Goal: Book appointment/travel/reservation

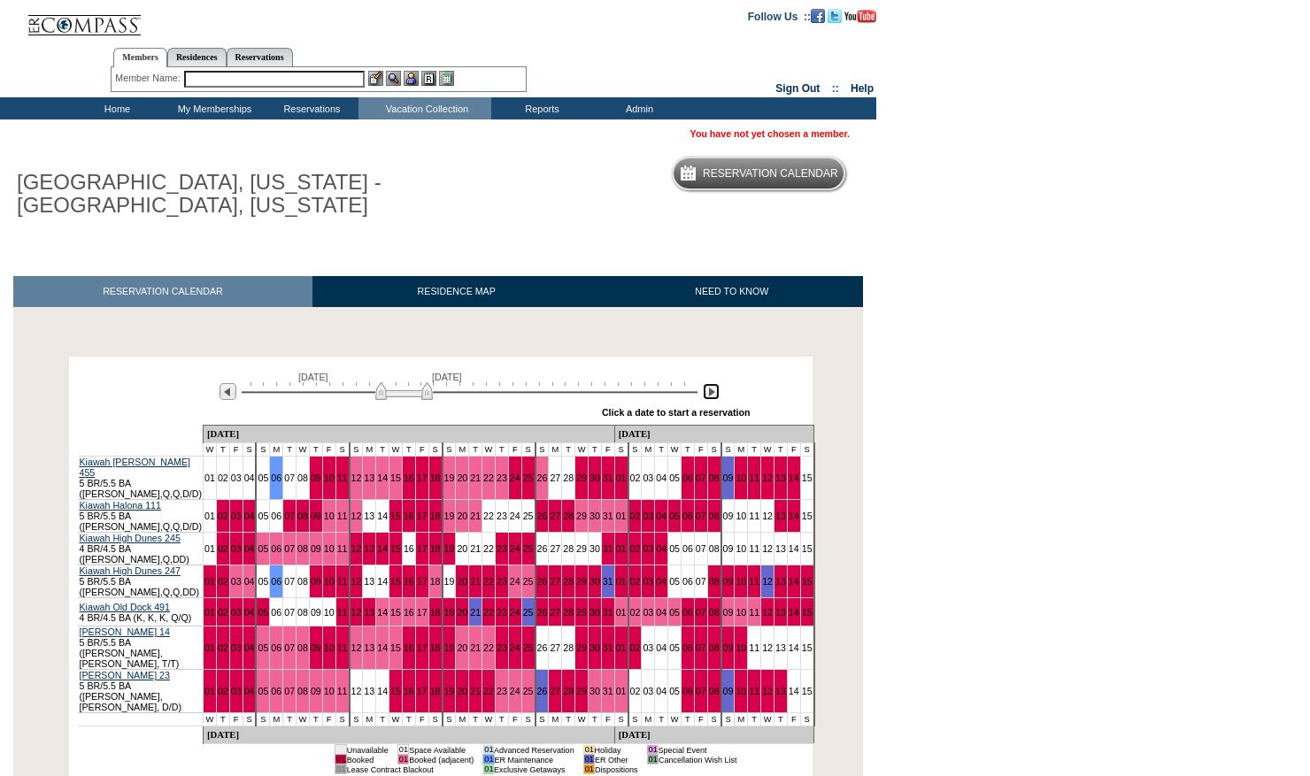
click at [713, 398] on img at bounding box center [711, 391] width 17 height 17
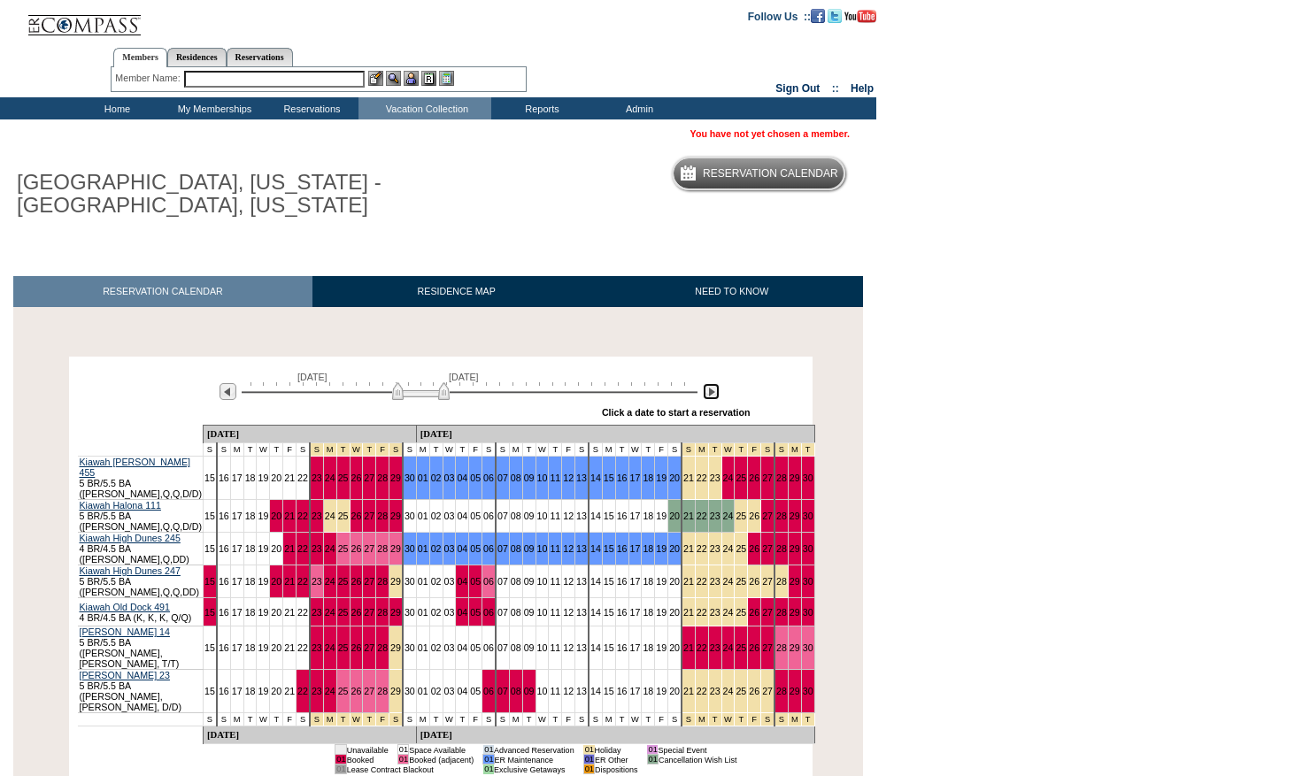
click at [713, 398] on img at bounding box center [711, 391] width 17 height 17
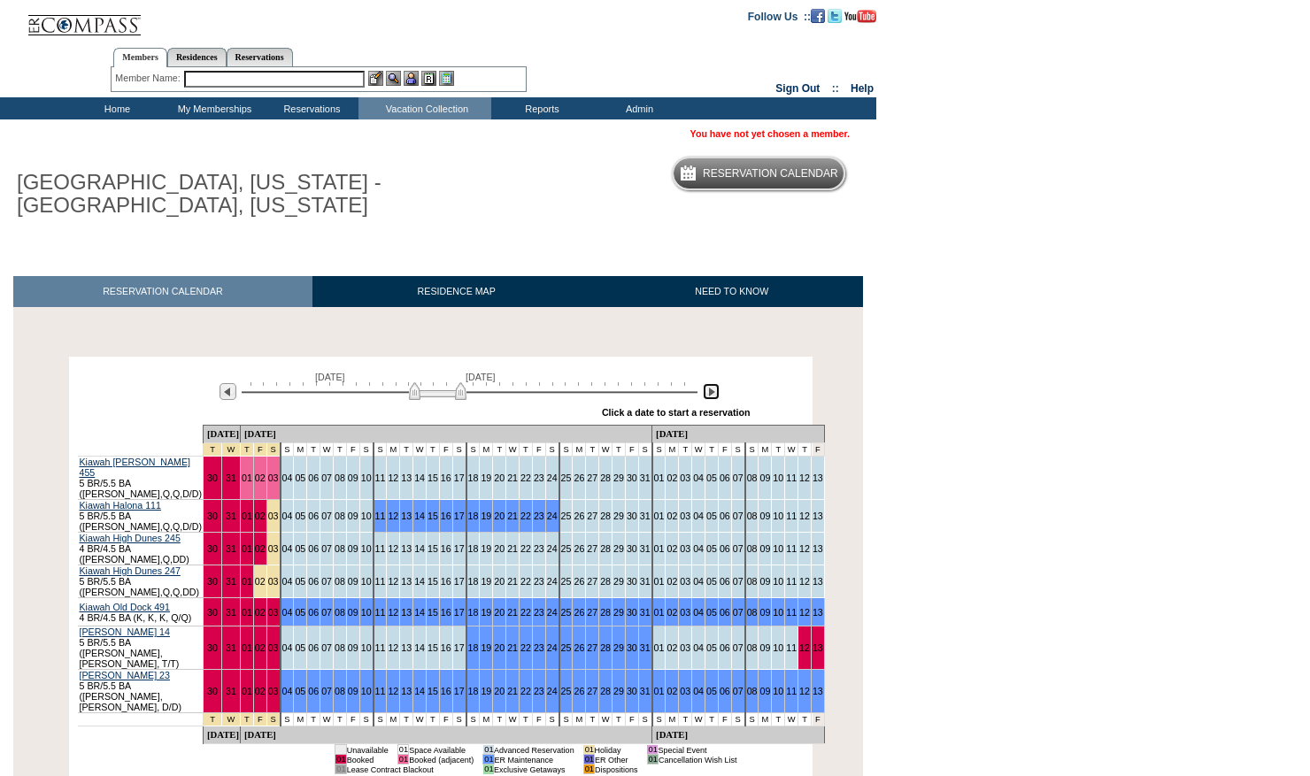
click at [713, 398] on img at bounding box center [711, 391] width 17 height 17
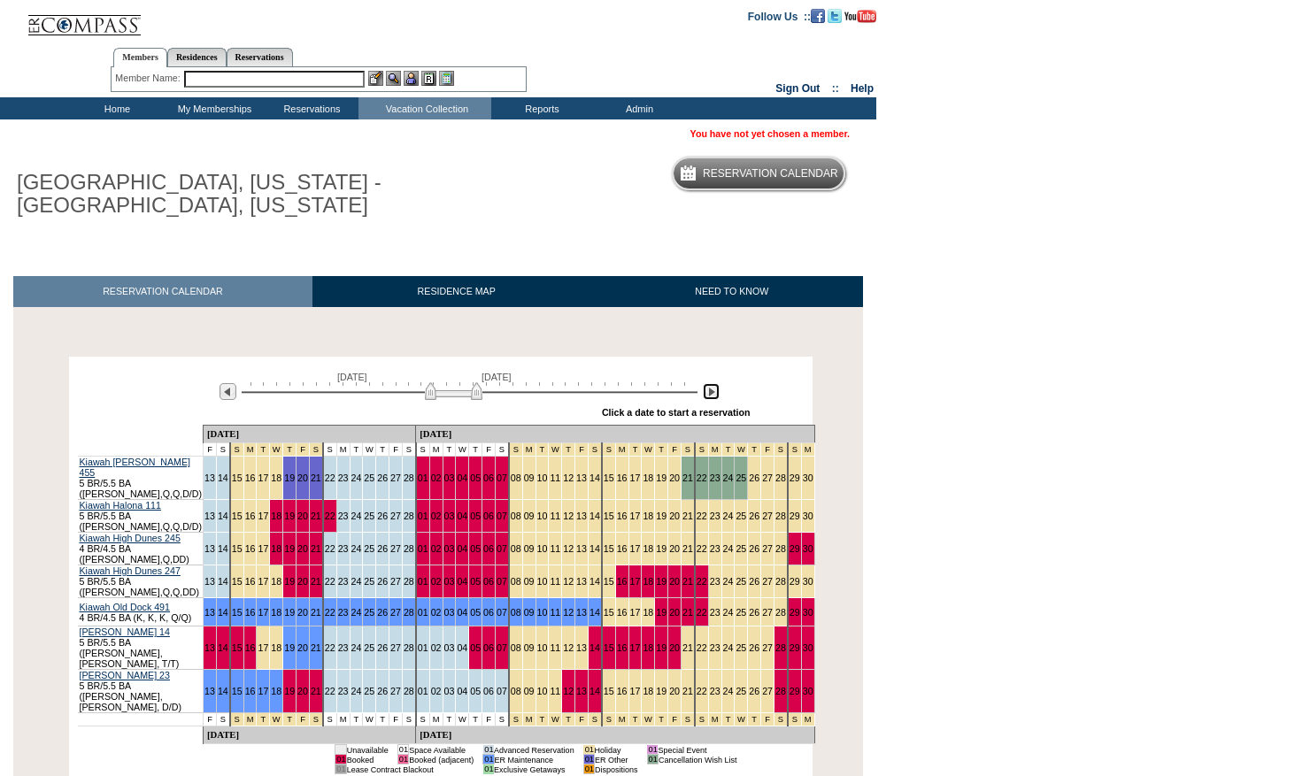
click at [713, 398] on img at bounding box center [711, 391] width 17 height 17
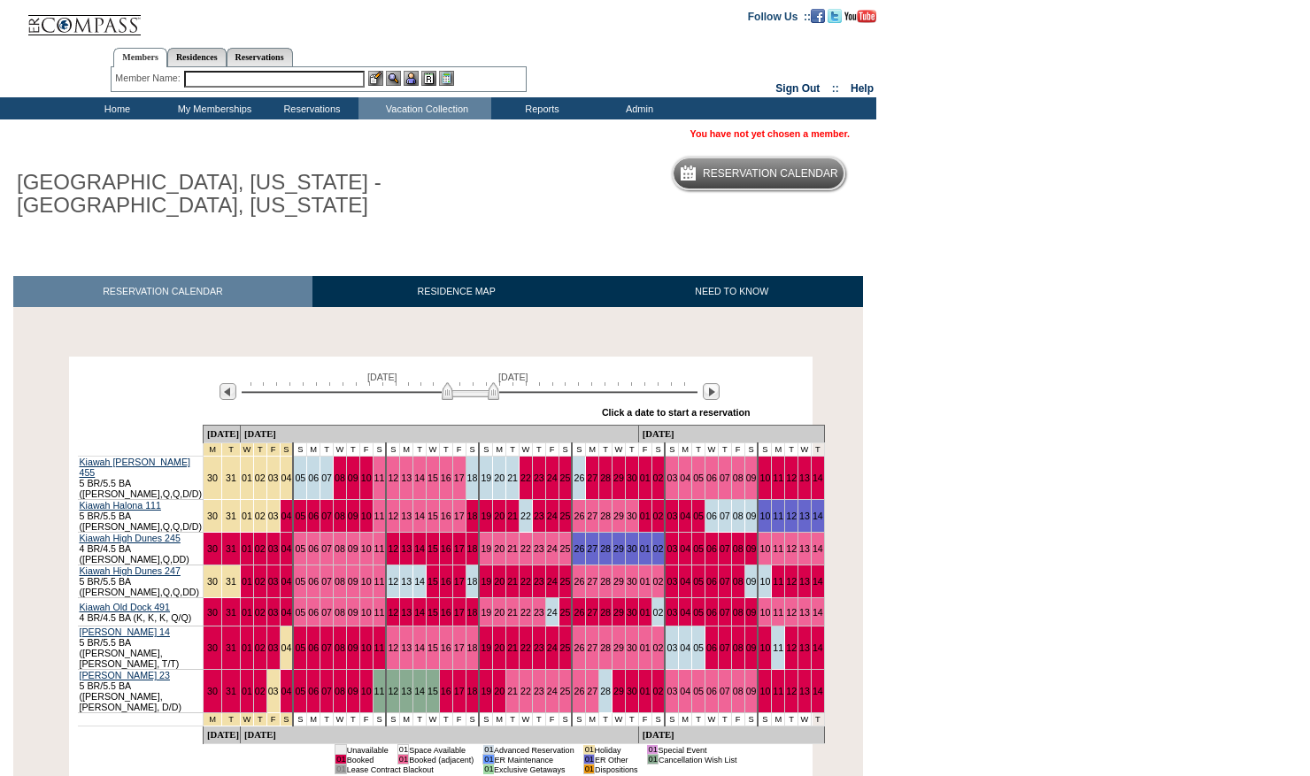
click at [1084, 547] on body "Follow Us ::" at bounding box center [655, 388] width 1310 height 776
click at [708, 389] on img at bounding box center [711, 391] width 17 height 17
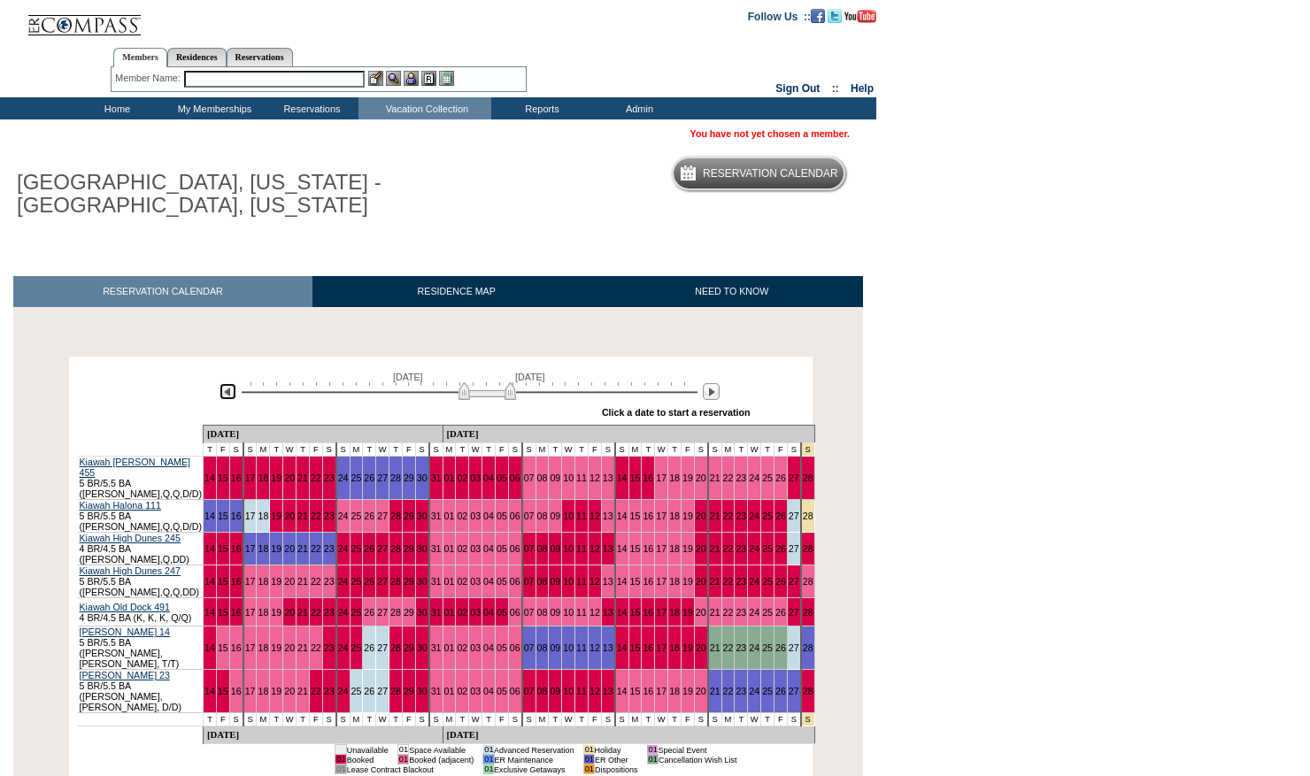
click at [231, 396] on img at bounding box center [227, 391] width 17 height 17
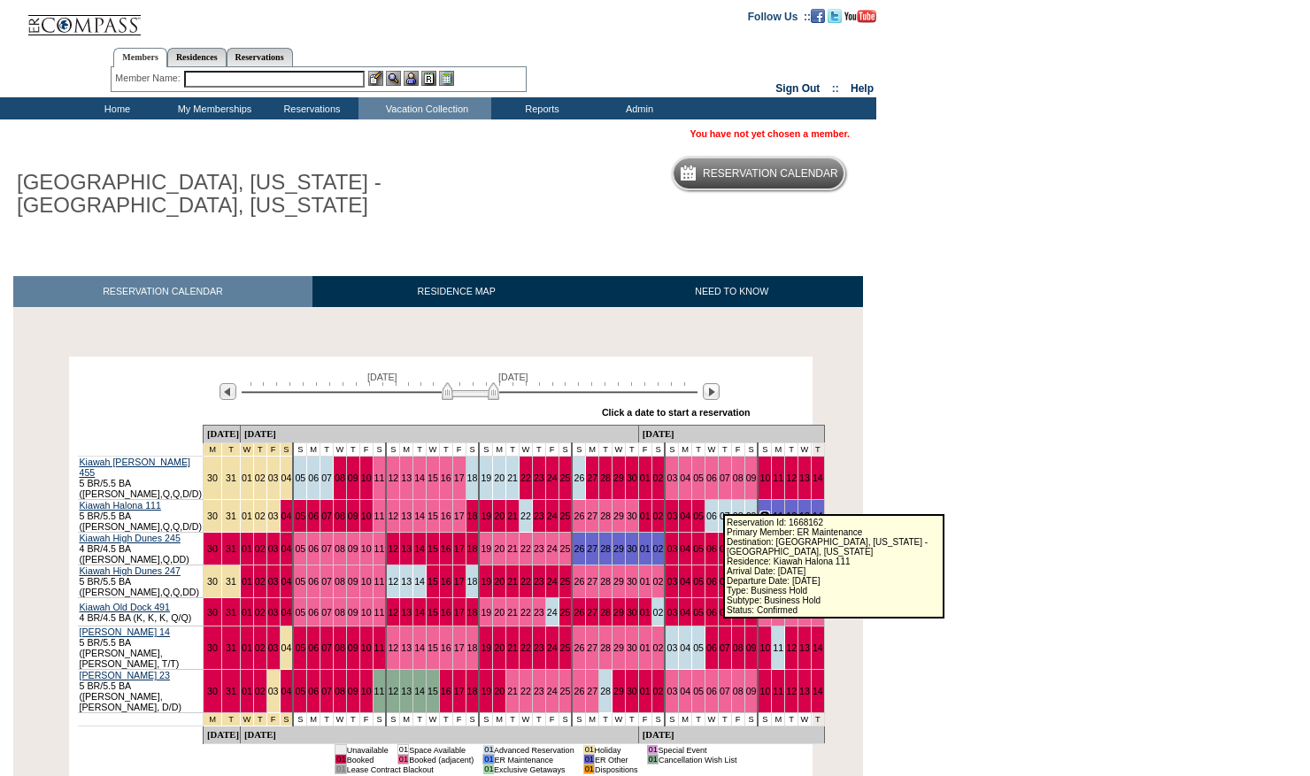
click at [759, 511] on link "10" at bounding box center [764, 516] width 11 height 11
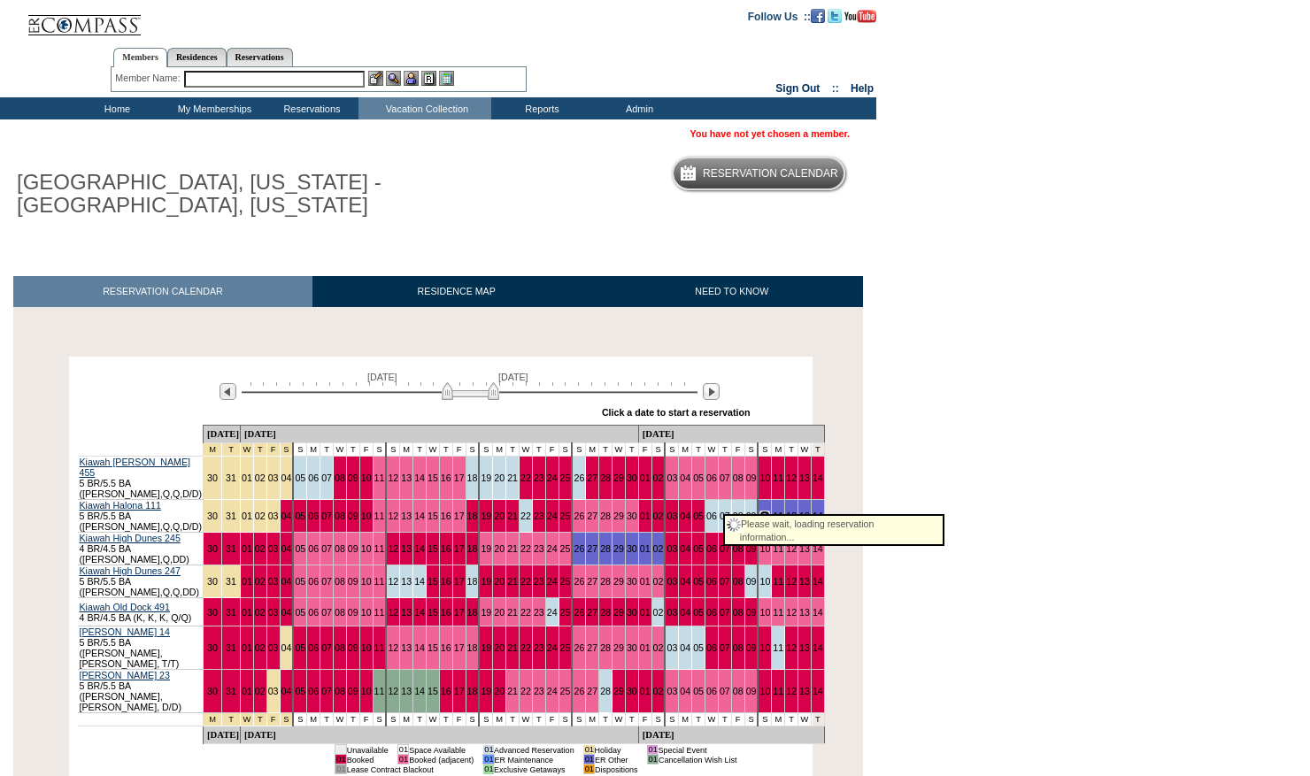
click at [759, 511] on link "10" at bounding box center [764, 516] width 11 height 11
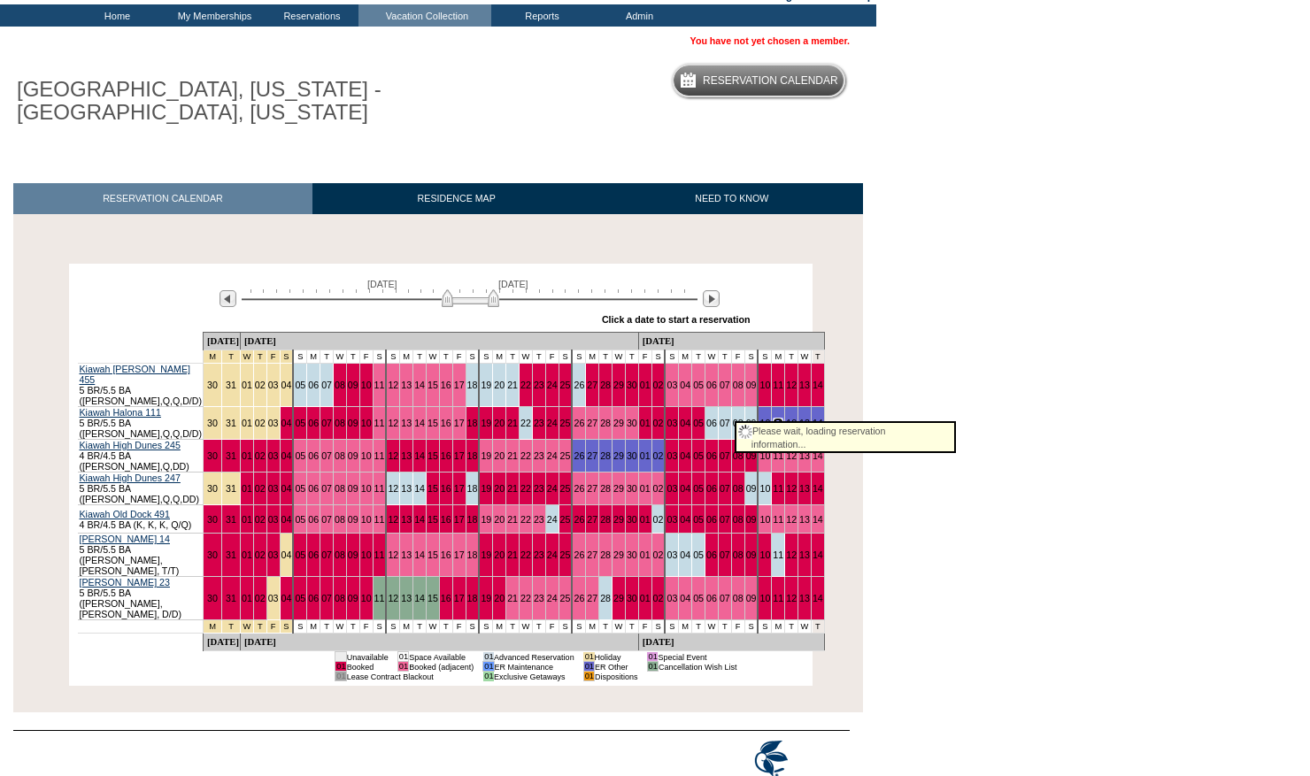
click at [773, 418] on link "11" at bounding box center [778, 423] width 11 height 11
click at [733, 418] on link "08" at bounding box center [738, 423] width 11 height 11
click at [812, 418] on link "14" at bounding box center [817, 423] width 11 height 11
